Goal: Check status

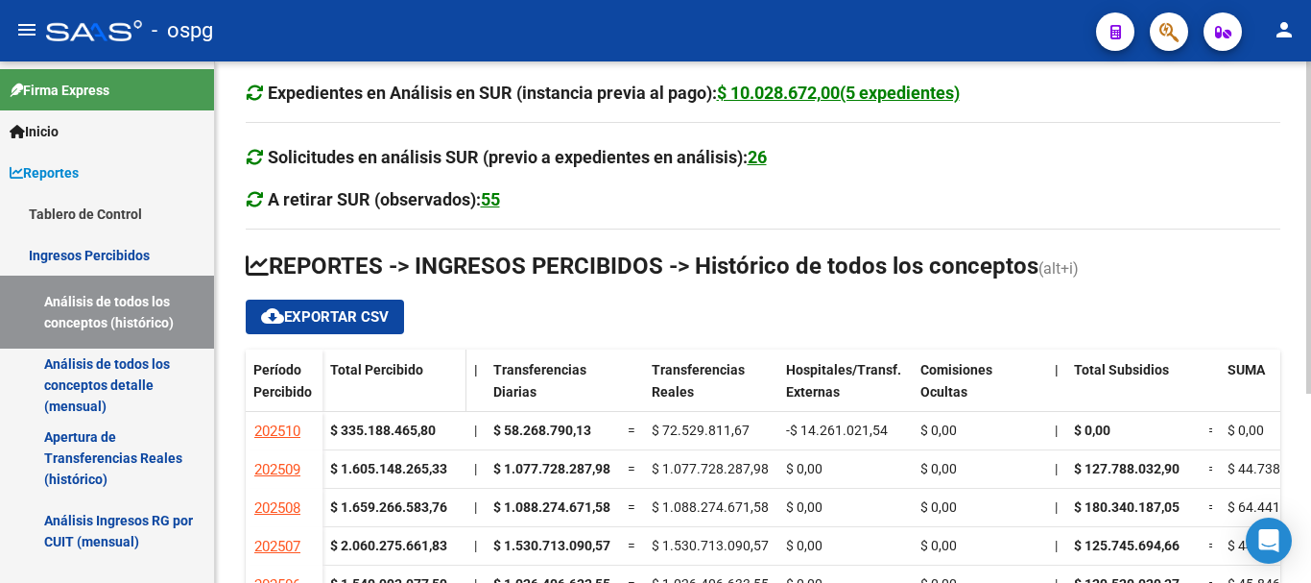
scroll to position [96, 0]
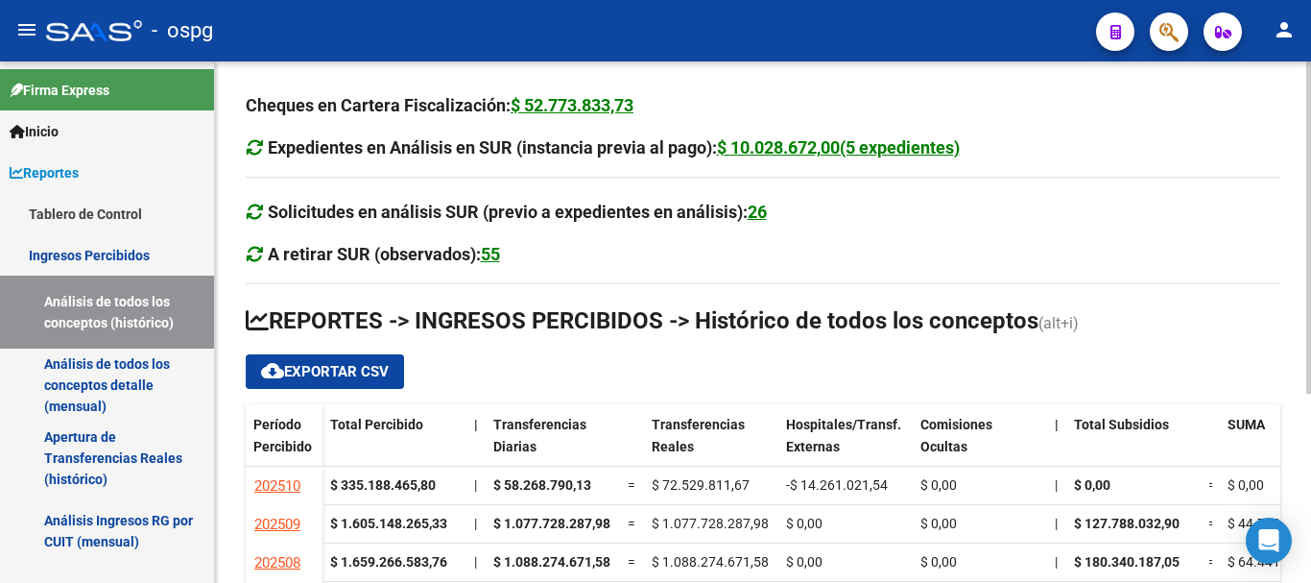
click at [1310, 562] on div at bounding box center [1308, 321] width 5 height 521
click at [1308, 489] on div at bounding box center [1308, 321] width 5 height 521
